Goal: Information Seeking & Learning: Learn about a topic

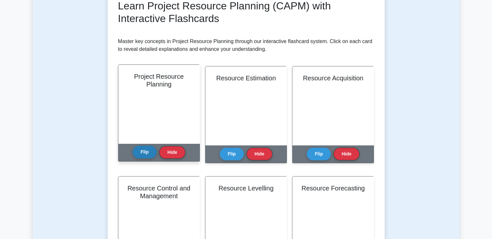
click at [143, 157] on button "Flip" at bounding box center [145, 151] width 24 height 13
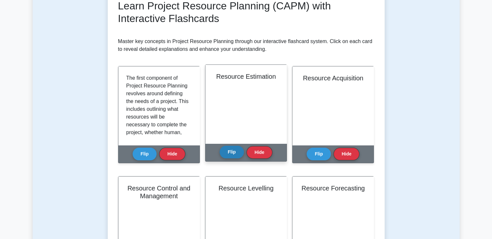
click at [227, 152] on button "Flip" at bounding box center [231, 151] width 24 height 13
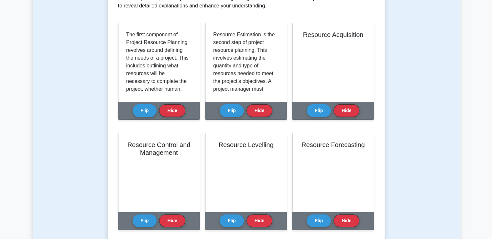
scroll to position [97, 0]
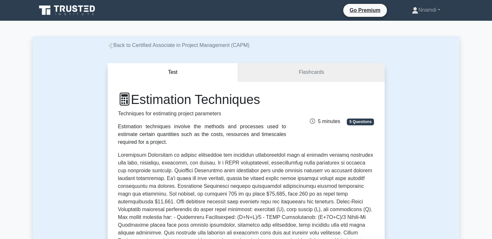
click at [312, 71] on link "Flashcards" at bounding box center [311, 72] width 146 height 18
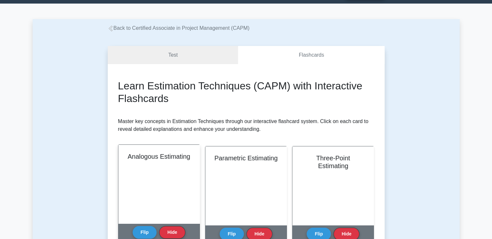
scroll to position [32, 0]
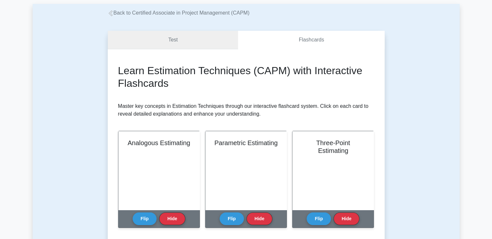
click at [170, 40] on link "Test" at bounding box center [173, 40] width 131 height 18
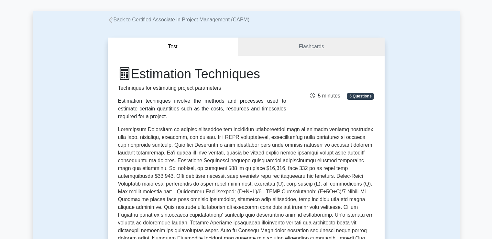
scroll to position [65, 0]
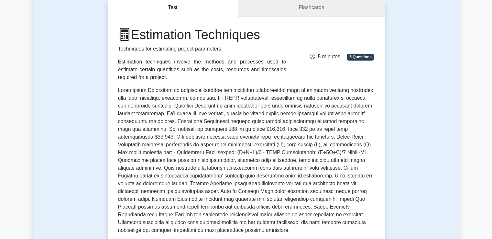
click at [299, 13] on link "Flashcards" at bounding box center [311, 7] width 146 height 18
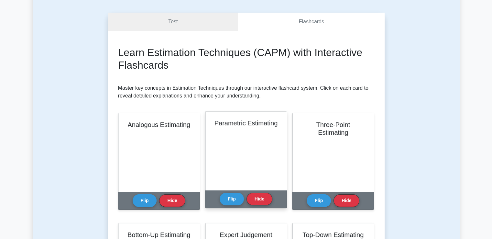
scroll to position [97, 0]
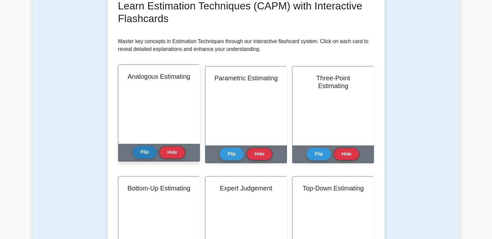
click at [150, 153] on button "Flip" at bounding box center [145, 151] width 24 height 13
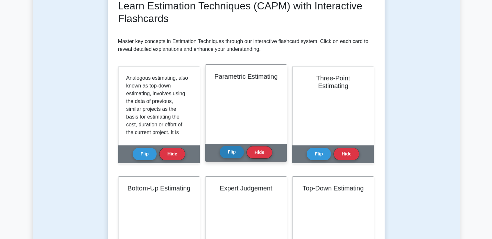
click at [237, 155] on button "Flip" at bounding box center [231, 151] width 24 height 13
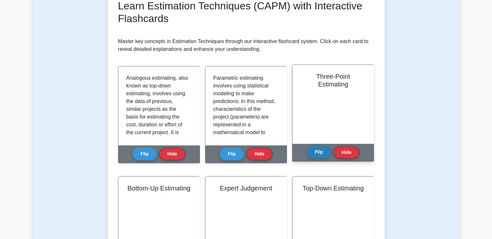
click at [315, 155] on button "Flip" at bounding box center [318, 151] width 24 height 13
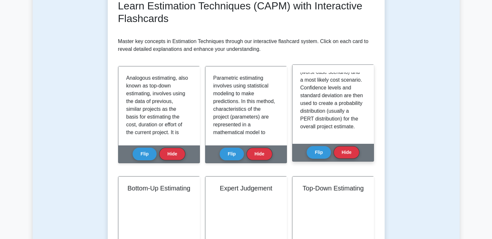
scroll to position [89, 0]
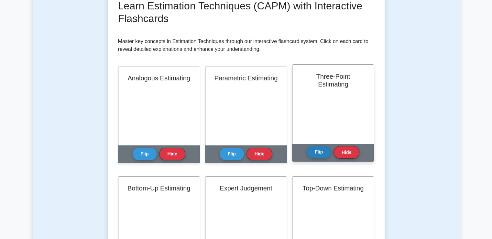
click at [321, 148] on button "Flip" at bounding box center [318, 151] width 24 height 13
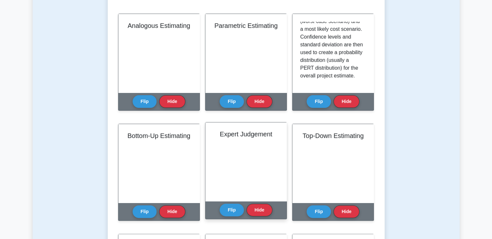
scroll to position [194, 0]
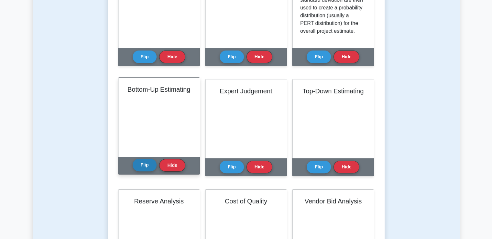
click at [147, 169] on button "Flip" at bounding box center [145, 164] width 24 height 13
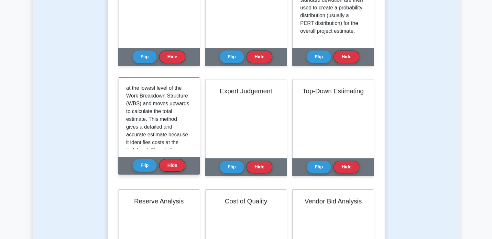
scroll to position [0, 0]
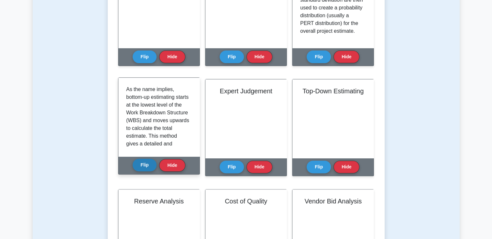
click at [149, 162] on button "Flip" at bounding box center [145, 164] width 24 height 13
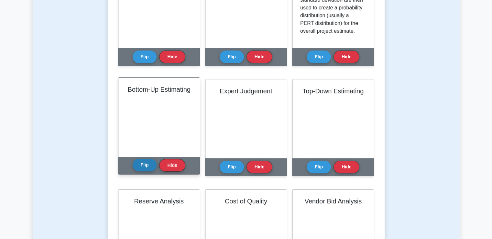
click at [150, 164] on button "Flip" at bounding box center [145, 164] width 24 height 13
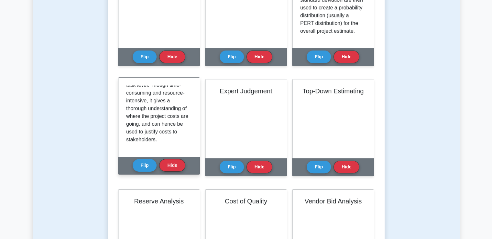
scroll to position [89, 0]
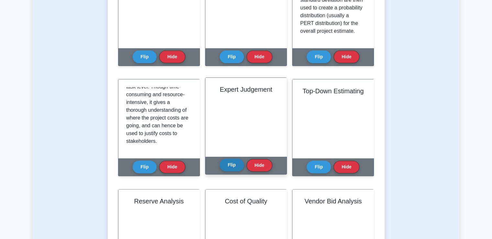
click at [233, 166] on button "Flip" at bounding box center [231, 164] width 24 height 13
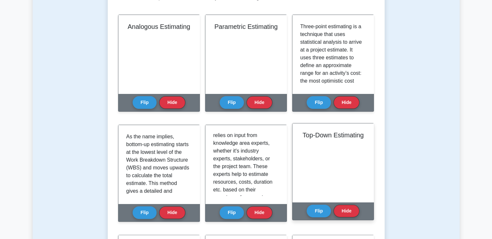
scroll to position [159, 0]
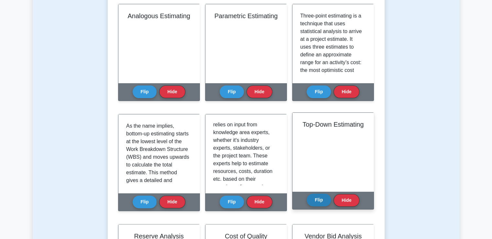
click at [321, 201] on button "Flip" at bounding box center [318, 199] width 24 height 13
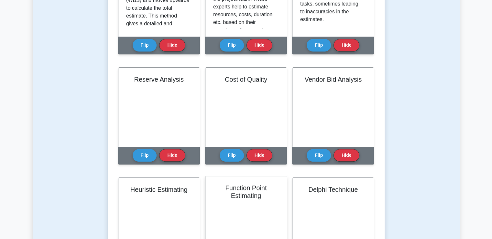
scroll to position [321, 0]
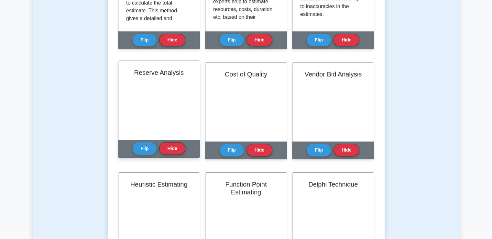
click at [140, 155] on div "Flip Hide" at bounding box center [159, 148] width 53 height 18
click at [140, 153] on button "Flip" at bounding box center [145, 148] width 24 height 13
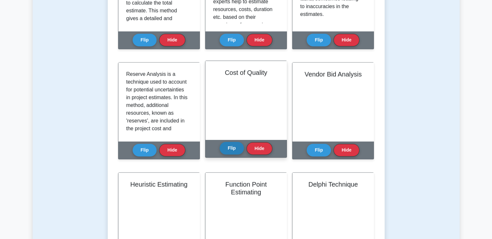
click at [230, 151] on button "Flip" at bounding box center [231, 148] width 24 height 13
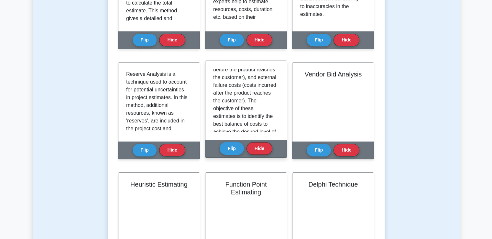
scroll to position [104, 0]
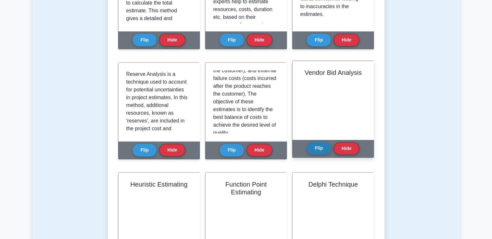
click at [320, 152] on button "Flip" at bounding box center [318, 148] width 24 height 13
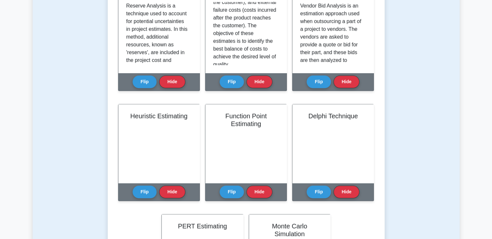
scroll to position [418, 0]
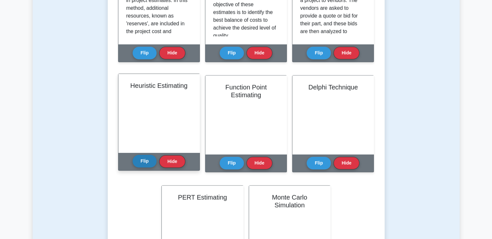
click at [143, 157] on button "Flip" at bounding box center [145, 161] width 24 height 13
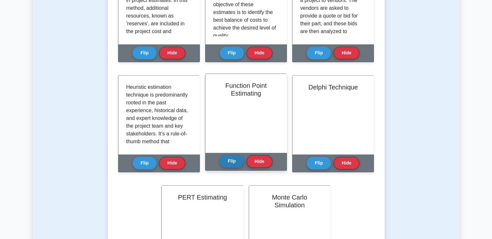
click at [230, 162] on button "Flip" at bounding box center [231, 161] width 24 height 13
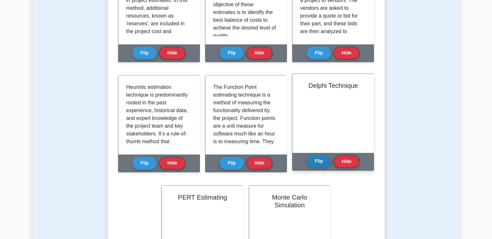
click at [314, 161] on button "Flip" at bounding box center [318, 161] width 24 height 13
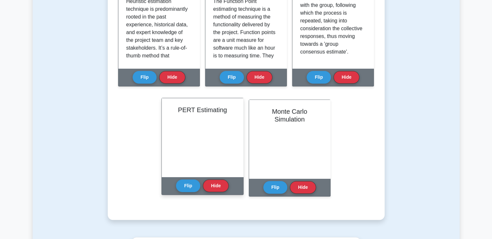
scroll to position [515, 0]
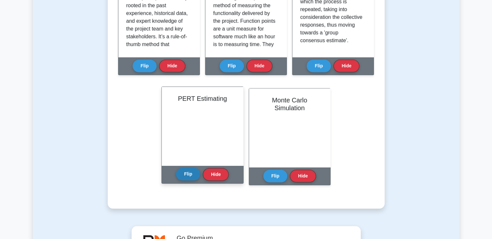
click at [187, 174] on button "Flip" at bounding box center [188, 173] width 24 height 13
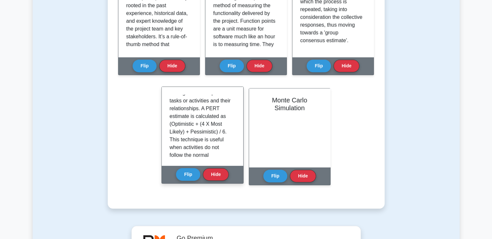
scroll to position [39, 0]
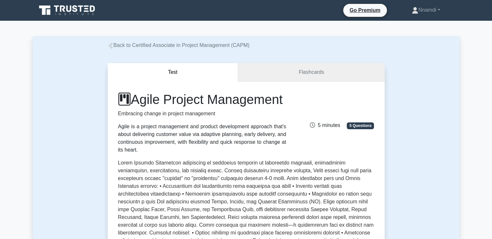
click at [311, 66] on link "Flashcards" at bounding box center [311, 72] width 146 height 18
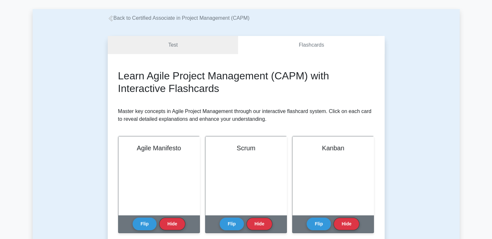
scroll to position [97, 0]
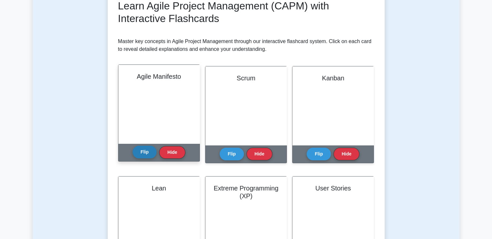
click at [150, 151] on button "Flip" at bounding box center [145, 151] width 24 height 13
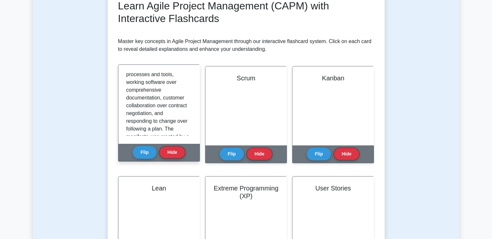
scroll to position [63, 0]
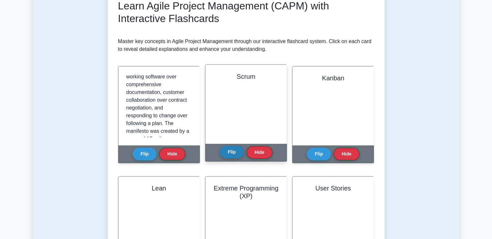
click at [234, 151] on button "Flip" at bounding box center [231, 151] width 24 height 13
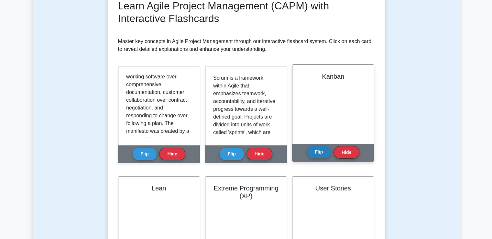
click at [315, 154] on button "Flip" at bounding box center [318, 151] width 24 height 13
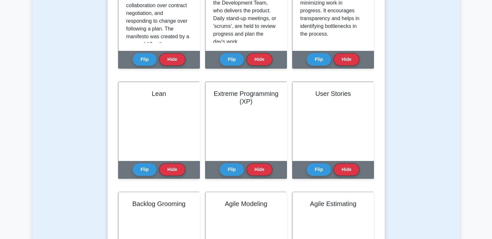
scroll to position [226, 0]
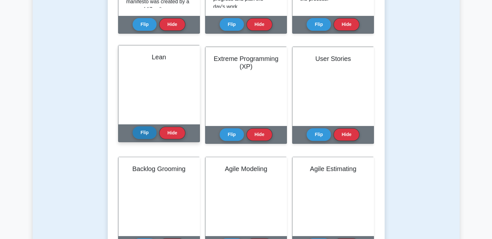
click at [148, 136] on button "Flip" at bounding box center [145, 132] width 24 height 13
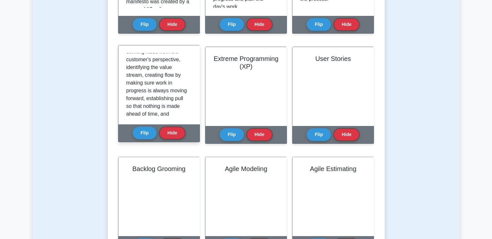
scroll to position [62, 0]
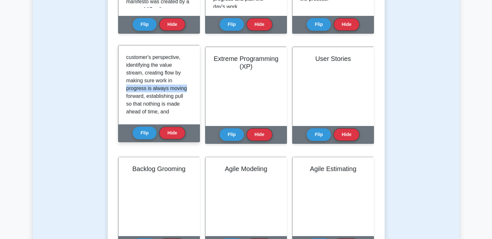
drag, startPoint x: 192, startPoint y: 88, endPoint x: 190, endPoint y: 93, distance: 5.4
click at [190, 93] on div "Lean is an Agile philosophy that focuses on minimizing waste in order to increa…" at bounding box center [158, 84] width 81 height 79
click at [178, 87] on p "Lean is an Agile philosophy that focuses on minimizing waste in order to increa…" at bounding box center [157, 72] width 63 height 163
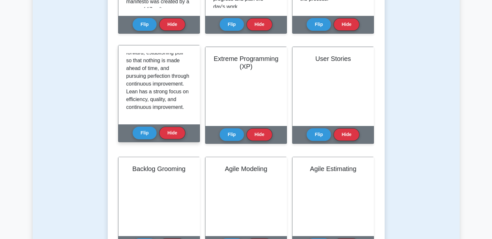
scroll to position [120, 0]
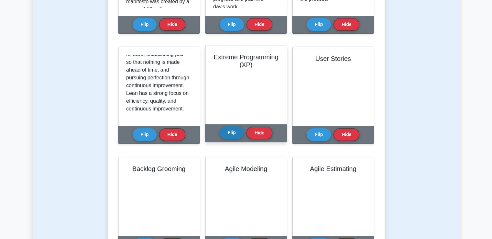
click at [228, 129] on button "Flip" at bounding box center [231, 132] width 24 height 13
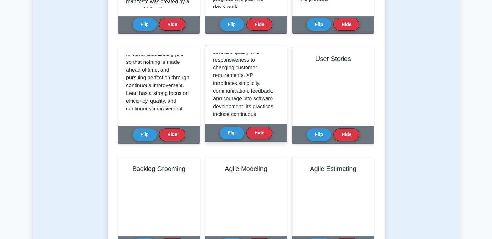
scroll to position [41, 0]
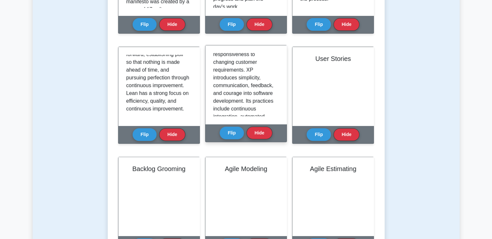
click at [278, 88] on div "Extreme Programming (XP) is an Agile software development methodology that aims…" at bounding box center [245, 84] width 81 height 79
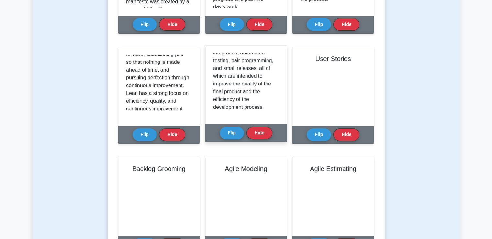
scroll to position [107, 0]
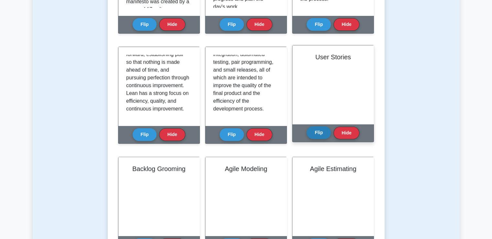
click at [316, 130] on button "Flip" at bounding box center [318, 132] width 24 height 13
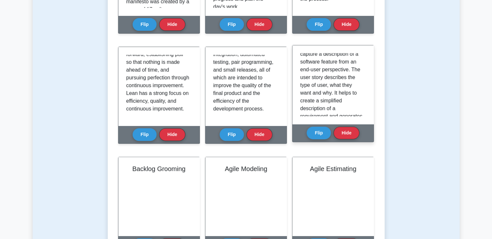
scroll to position [40, 0]
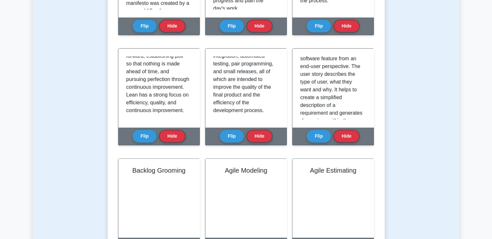
click at [445, 70] on div "Test Flashcards Learn Agile Project Management (CAPM) with Interactive Flashcar…" at bounding box center [246, 113] width 427 height 581
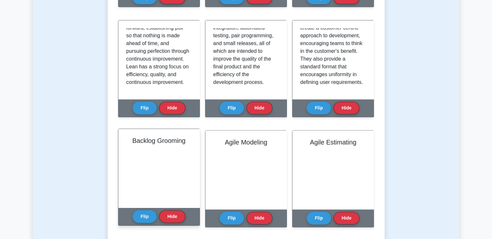
scroll to position [291, 0]
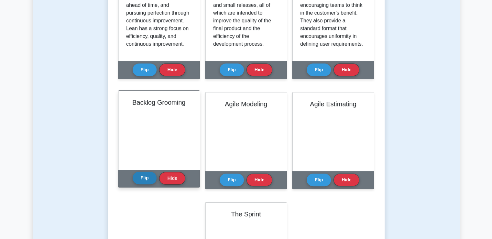
click at [149, 178] on button "Flip" at bounding box center [145, 177] width 24 height 13
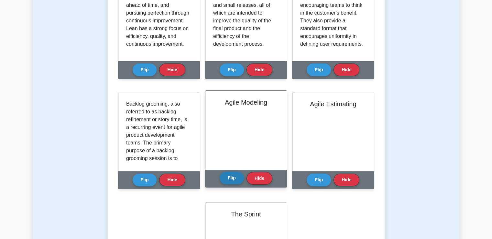
click at [233, 181] on button "Flip" at bounding box center [231, 177] width 24 height 13
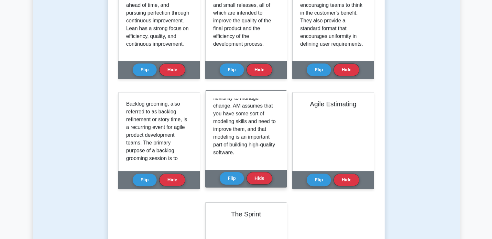
scroll to position [81, 0]
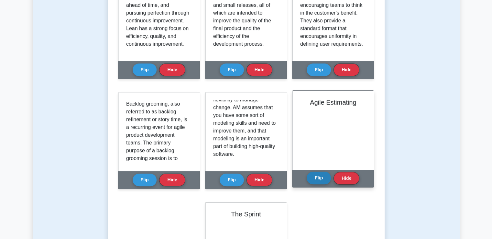
click at [314, 176] on button "Flip" at bounding box center [318, 177] width 24 height 13
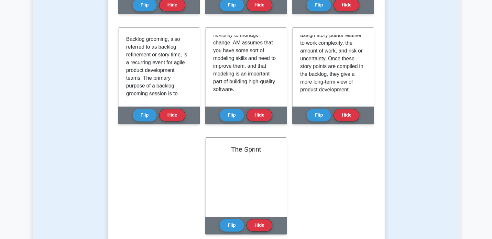
scroll to position [420, 0]
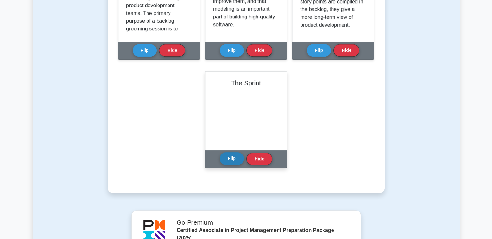
click at [230, 161] on button "Flip" at bounding box center [231, 158] width 24 height 13
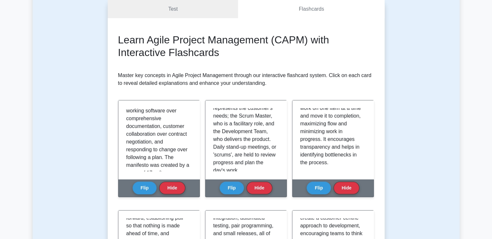
scroll to position [0, 0]
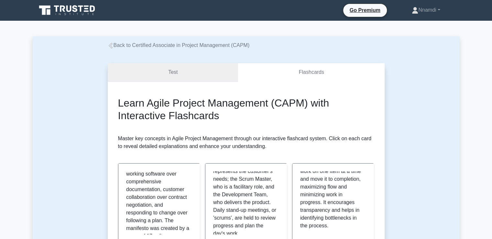
click at [168, 68] on link "Test" at bounding box center [173, 72] width 131 height 18
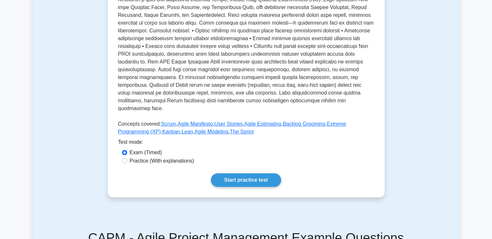
scroll to position [259, 0]
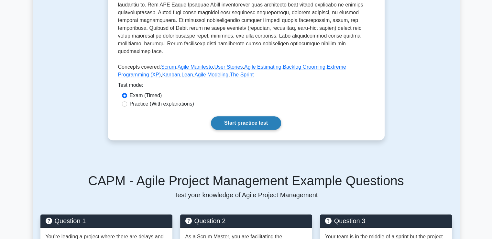
click at [247, 130] on link "Start practice test" at bounding box center [246, 123] width 70 height 14
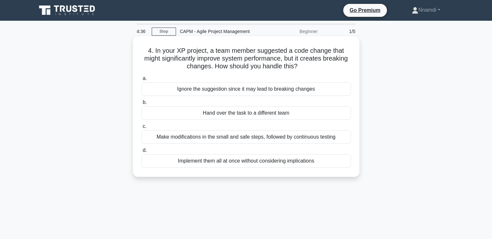
click at [238, 135] on div "Make modifications in the small and safe steps, followed by continuous testing" at bounding box center [245, 137] width 209 height 14
click at [141, 128] on input "c. Make modifications in the small and safe steps, followed by continuous testi…" at bounding box center [141, 126] width 0 height 4
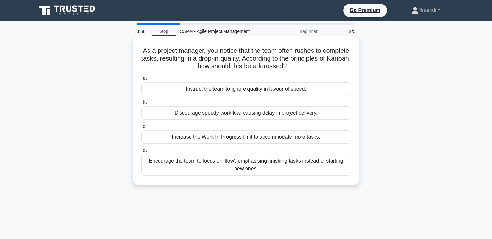
click at [215, 171] on div "Encourage the team to focus on 'flow', emphasising finishing tasks instead of s…" at bounding box center [245, 164] width 209 height 21
click at [141, 152] on input "d. Encourage the team to focus on 'flow', emphasising finishing tasks instead o…" at bounding box center [141, 150] width 0 height 4
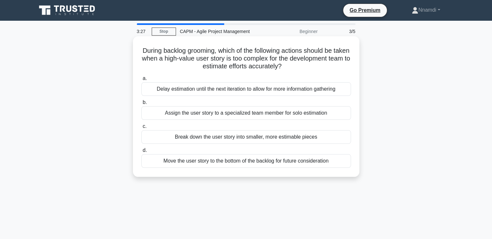
click at [234, 140] on div "Break down the user story into smaller, more estimable pieces" at bounding box center [245, 137] width 209 height 14
click at [141, 128] on input "c. Break down the user story into smaller, more estimable pieces" at bounding box center [141, 126] width 0 height 4
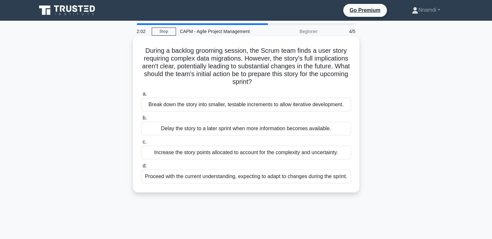
click at [178, 156] on div "Increase the story points allocated to account for the complexity and uncertain…" at bounding box center [245, 152] width 209 height 14
click at [141, 144] on input "c. Increase the story points allocated to account for the complexity and uncert…" at bounding box center [141, 142] width 0 height 4
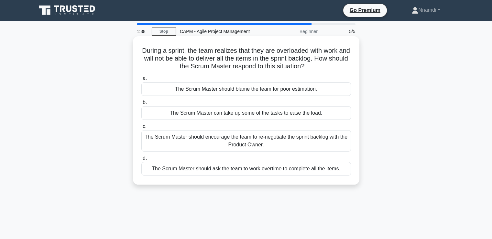
click at [219, 145] on div "The Scrum Master should encourage the team to re-negotiate the sprint backlog w…" at bounding box center [245, 140] width 209 height 21
click at [141, 128] on input "c. The Scrum Master should encourage the team to re-negotiate the sprint backlo…" at bounding box center [141, 126] width 0 height 4
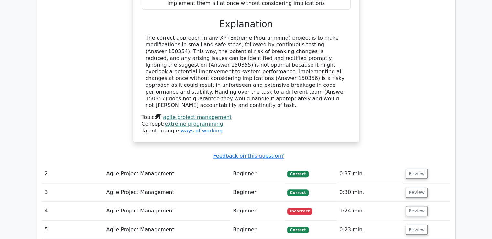
scroll to position [743, 0]
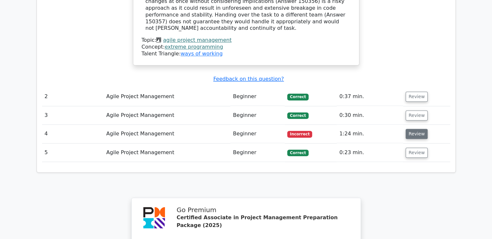
click at [411, 129] on button "Review" at bounding box center [416, 134] width 22 height 10
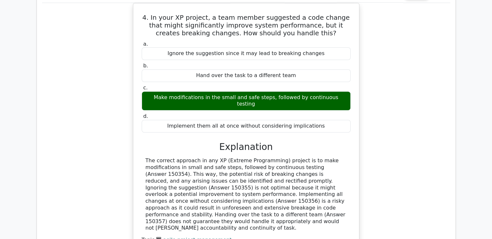
scroll to position [550, 0]
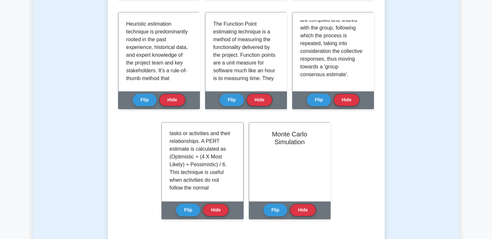
scroll to position [547, 0]
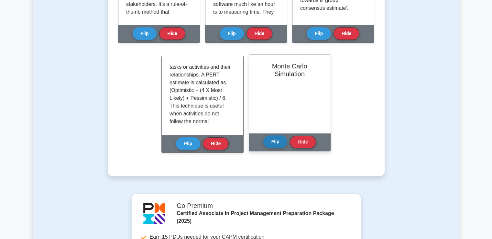
click at [274, 139] on button "Flip" at bounding box center [275, 141] width 24 height 13
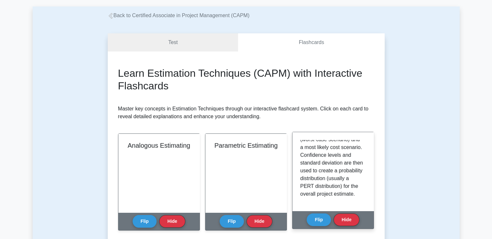
scroll to position [89, 0]
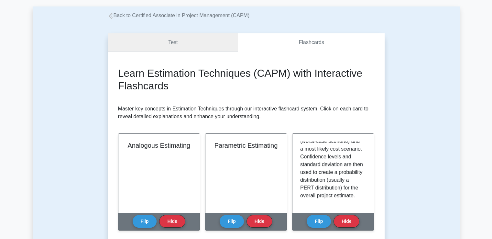
click at [190, 44] on link "Test" at bounding box center [173, 42] width 131 height 18
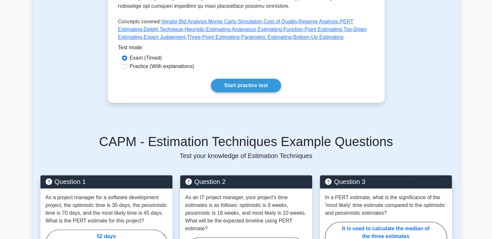
scroll to position [291, 0]
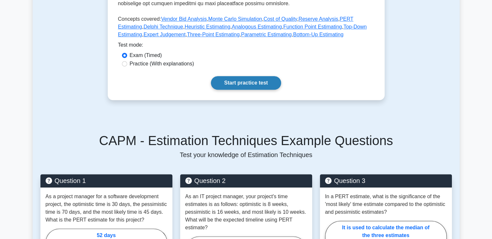
click at [247, 81] on link "Start practice test" at bounding box center [246, 83] width 70 height 14
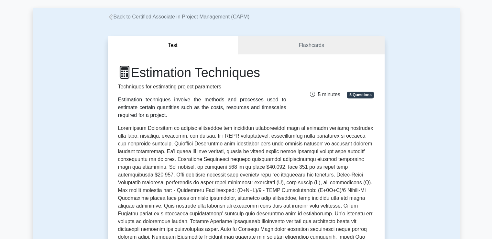
scroll to position [0, 0]
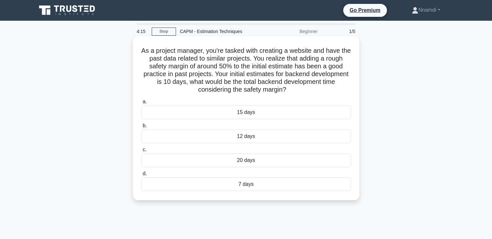
click at [243, 113] on div "15 days" at bounding box center [245, 112] width 209 height 14
click at [141, 104] on input "a. 15 days" at bounding box center [141, 102] width 0 height 4
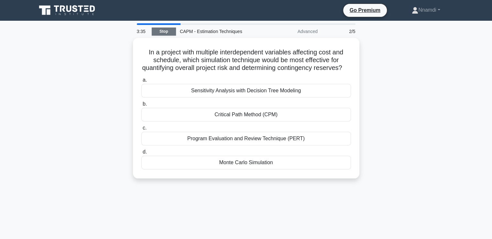
click at [165, 33] on link "Stop" at bounding box center [164, 31] width 24 height 8
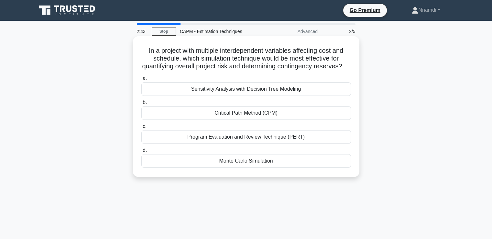
click at [213, 144] on div "Program Evaluation and Review Technique (PERT)" at bounding box center [245, 137] width 209 height 14
click at [141, 128] on input "c. Program Evaluation and Review Technique (PERT)" at bounding box center [141, 126] width 0 height 4
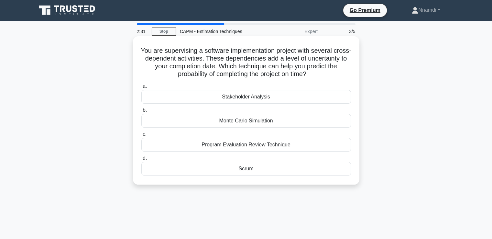
click at [222, 146] on div "Program Evaluation Review Technique" at bounding box center [245, 145] width 209 height 14
click at [141, 136] on input "c. Program Evaluation Review Technique" at bounding box center [141, 134] width 0 height 4
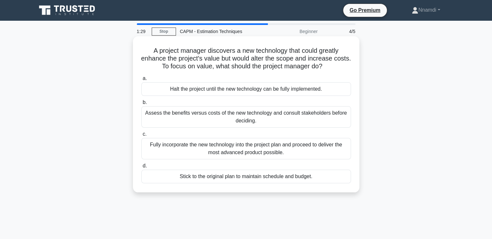
click at [162, 123] on div "Assess the benefits versus costs of the new technology and consult stakeholders…" at bounding box center [245, 116] width 209 height 21
click at [141, 104] on input "b. Assess the benefits versus costs of the new technology and consult stakehold…" at bounding box center [141, 102] width 0 height 4
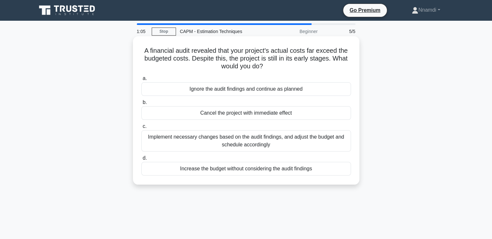
click at [172, 142] on div "Implement necessary changes based on the audit findings, and adjust the budget …" at bounding box center [245, 140] width 209 height 21
click at [141, 128] on input "c. Implement necessary changes based on the audit findings, and adjust the budg…" at bounding box center [141, 126] width 0 height 4
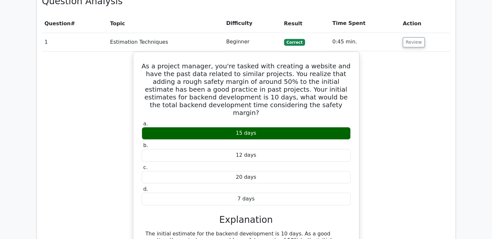
scroll to position [550, 0]
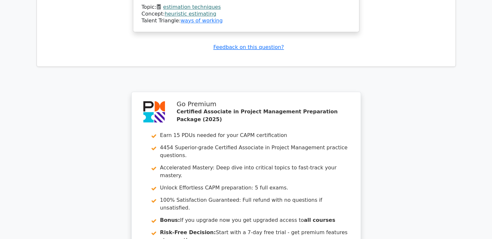
scroll to position [876, 0]
